Goal: Navigation & Orientation: Find specific page/section

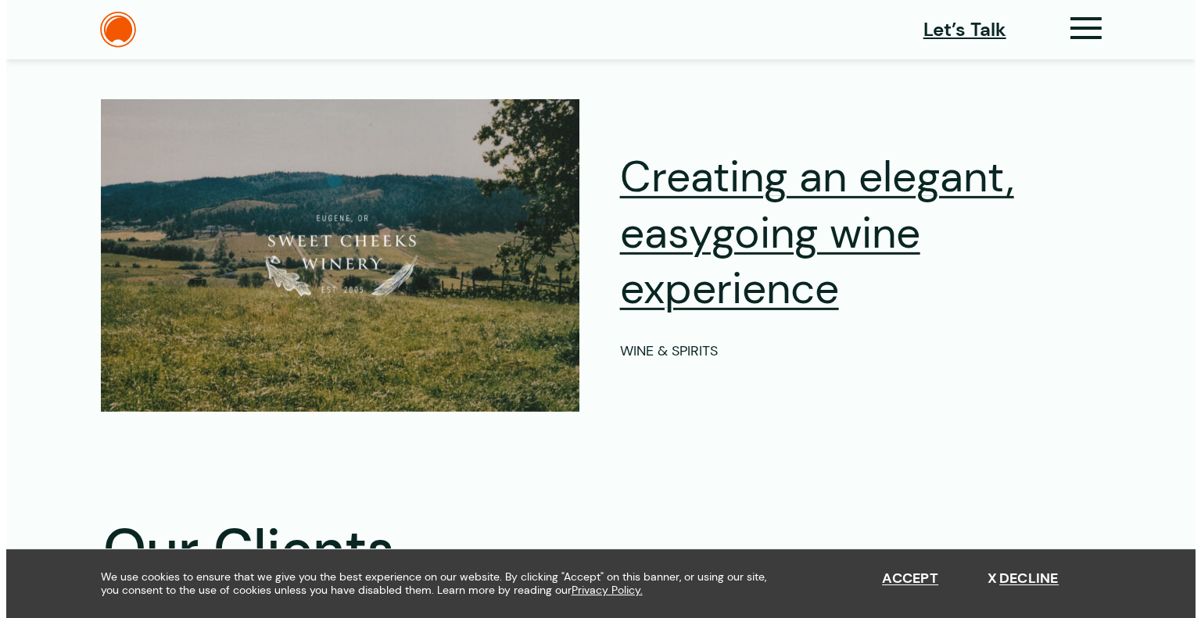
scroll to position [4579, 0]
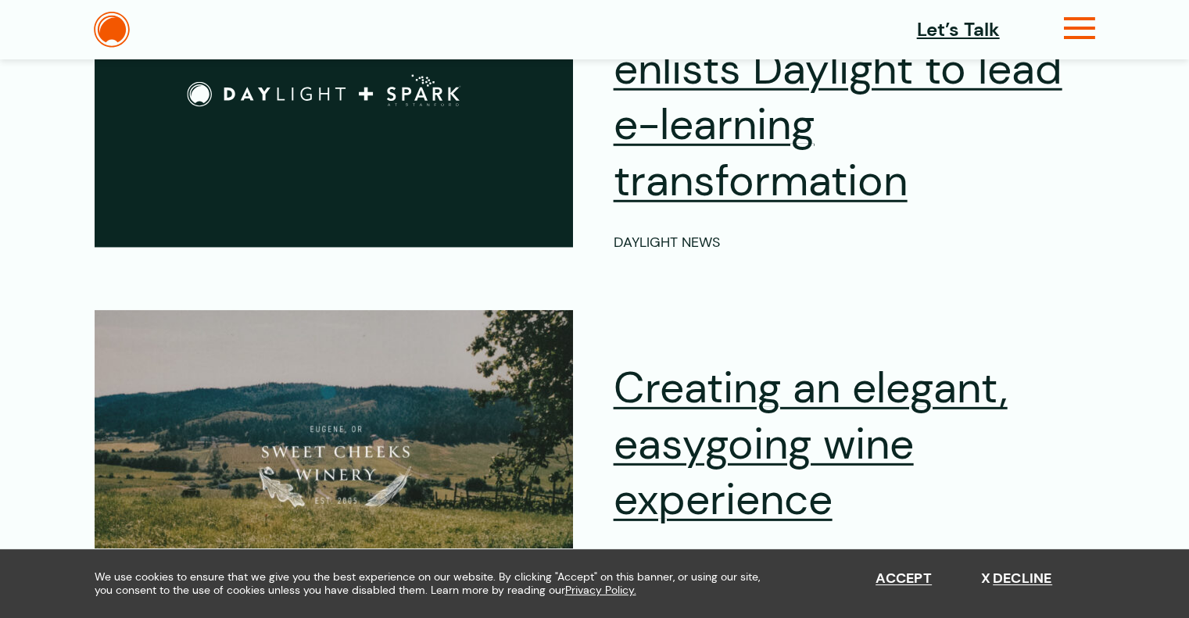
click at [1086, 36] on icon at bounding box center [1080, 35] width 32 height 16
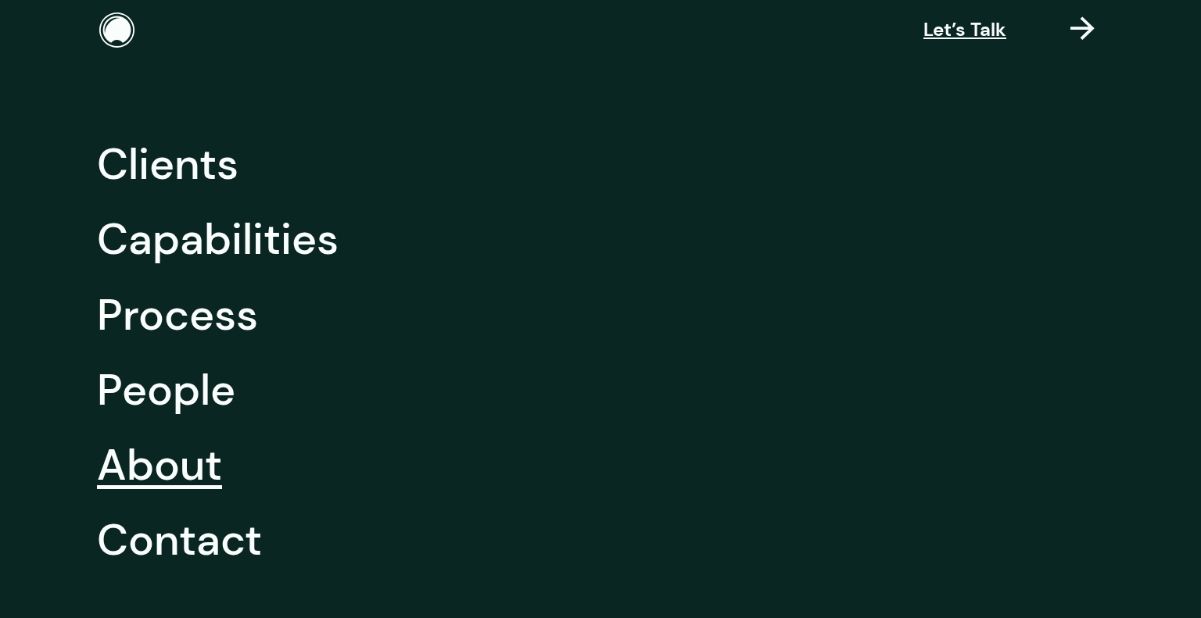
scroll to position [4583, 0]
click at [192, 468] on link "About" at bounding box center [159, 465] width 125 height 75
click at [242, 235] on link "Capabilities" at bounding box center [218, 239] width 242 height 75
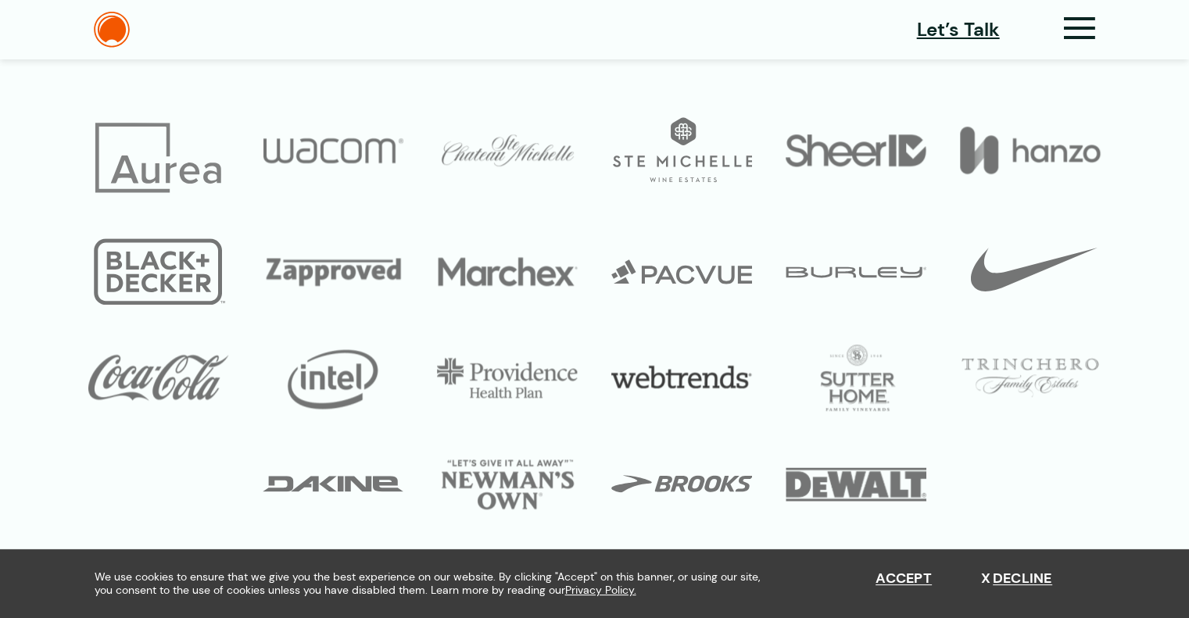
scroll to position [7584, 0]
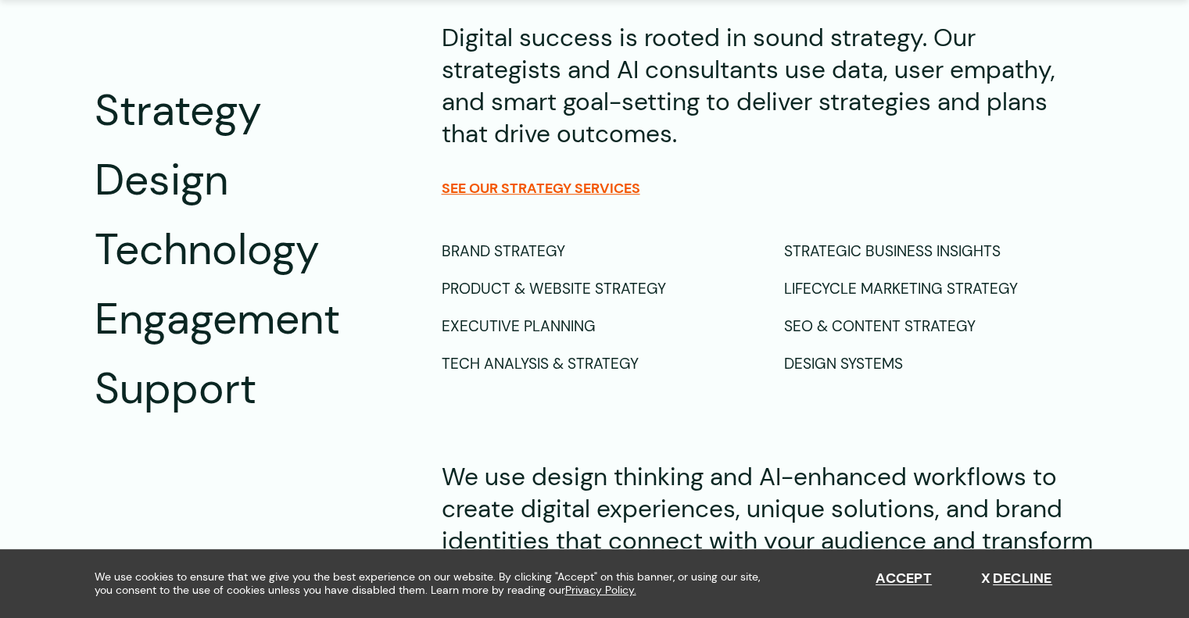
scroll to position [1016, 0]
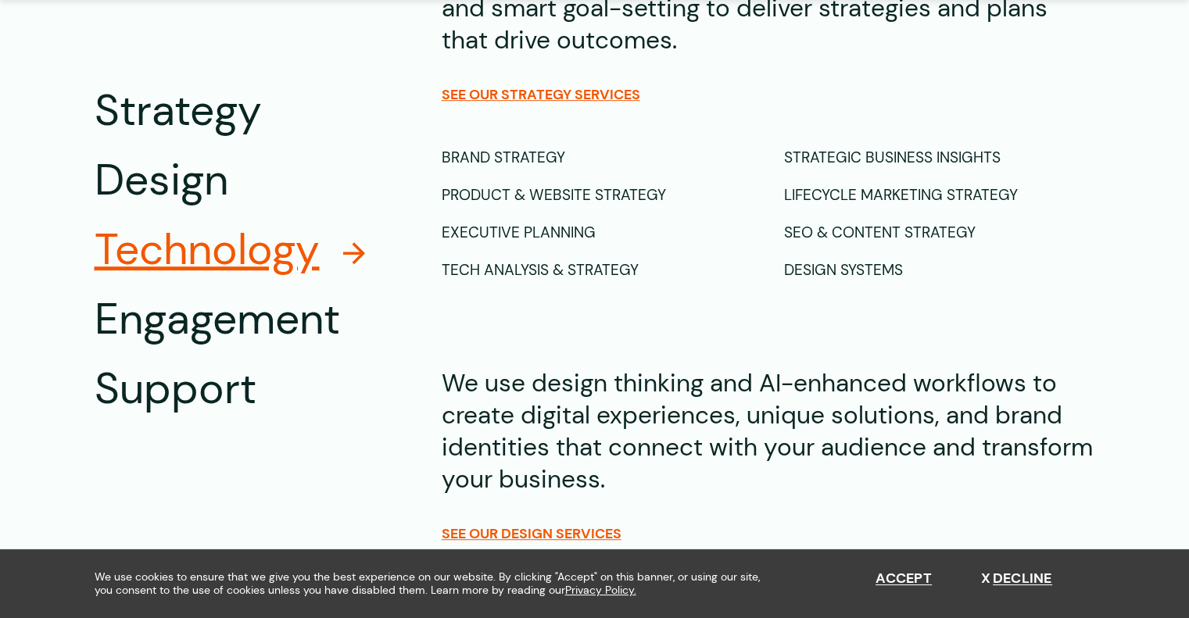
click at [291, 255] on span "Technology" at bounding box center [207, 250] width 225 height 56
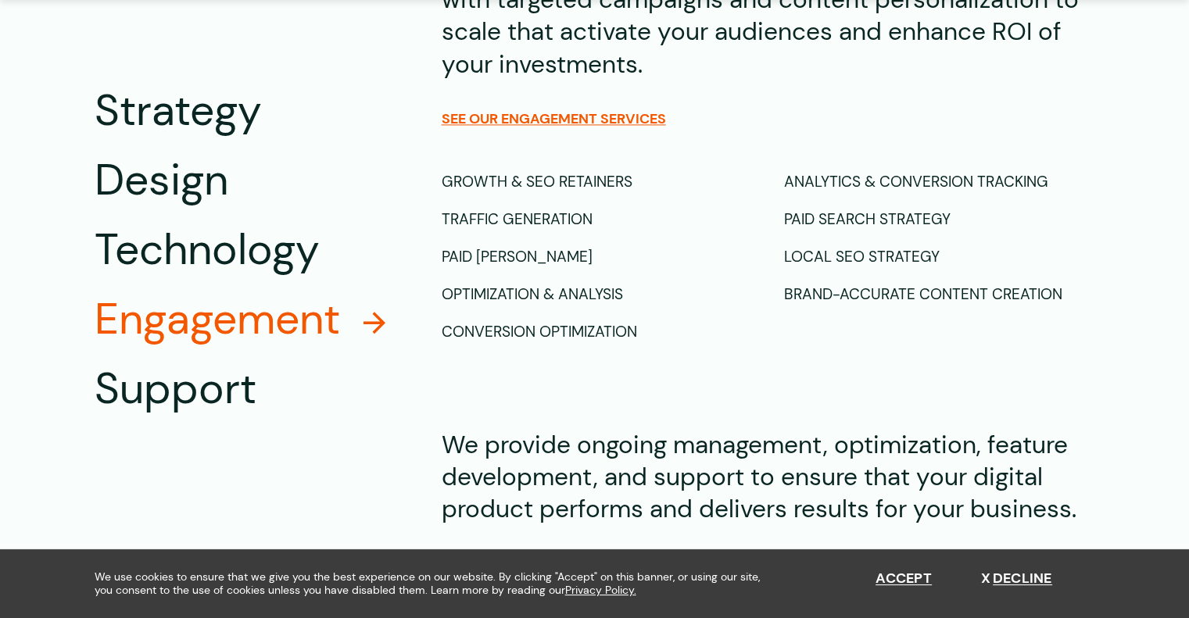
scroll to position [2349, 0]
